Goal: Task Accomplishment & Management: Use online tool/utility

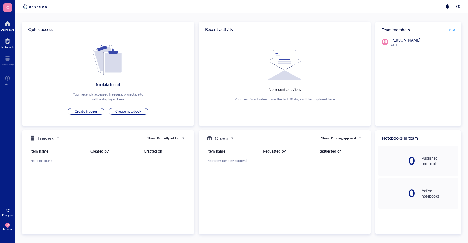
click at [7, 41] on div at bounding box center [7, 41] width 12 height 9
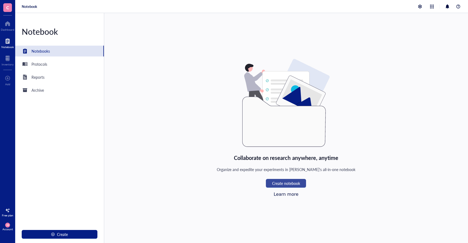
click at [294, 183] on span "Create notebook" at bounding box center [286, 183] width 28 height 4
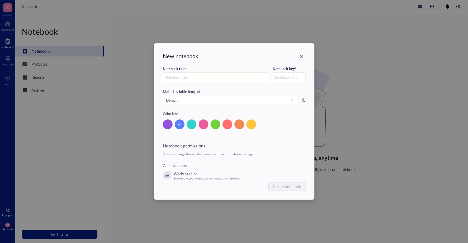
click at [184, 77] on input "text" at bounding box center [215, 77] width 105 height 10
type input "T"
type input "TD"
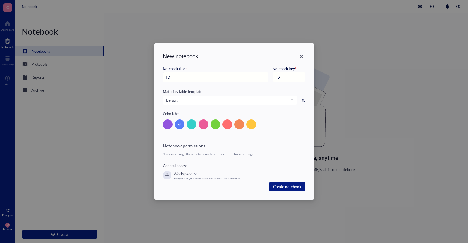
type input "TDP"
type input "TDP-43 degredation project"
click at [285, 100] on span "Default" at bounding box center [229, 100] width 127 height 5
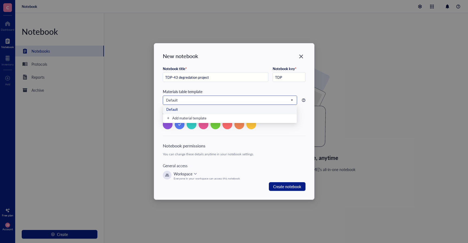
click at [286, 100] on span "Default" at bounding box center [229, 100] width 127 height 5
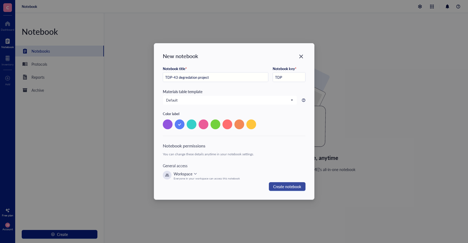
click at [287, 185] on span "Create notebook" at bounding box center [287, 186] width 28 height 7
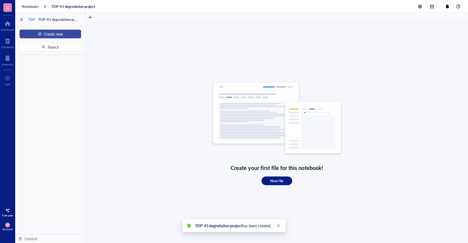
click at [42, 32] on button "Create new" at bounding box center [51, 34] width 62 height 9
drag, startPoint x: 43, startPoint y: 45, endPoint x: 72, endPoint y: 84, distance: 48.4
click at [70, 83] on body "C Dashboard Notebook Inventory To pick up a draggable item, press the space bar…" at bounding box center [234, 121] width 468 height 243
click at [81, 82] on div "To pick up a draggable item, press the space bar. While dragging, use the arrow…" at bounding box center [50, 144] width 70 height 179
click at [8, 46] on div "Notebook" at bounding box center [7, 46] width 12 height 3
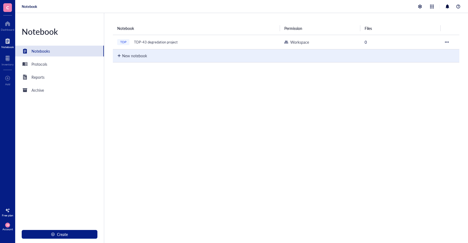
click at [135, 57] on div "New notebook" at bounding box center [134, 56] width 25 height 6
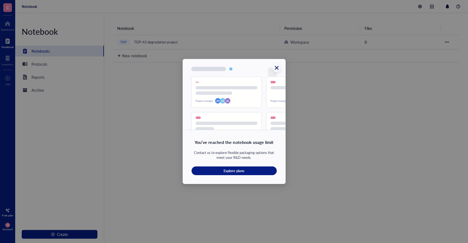
click at [275, 70] on icon "Close" at bounding box center [276, 67] width 5 height 5
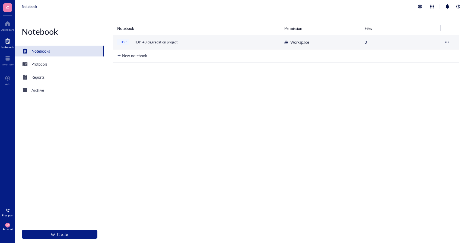
click at [171, 41] on div "TDP-43 degredation project" at bounding box center [155, 42] width 49 height 8
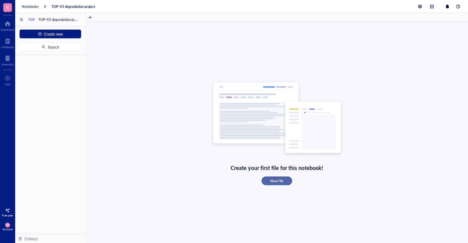
click at [275, 178] on span "New file" at bounding box center [276, 180] width 13 height 5
